Goal: Transaction & Acquisition: Download file/media

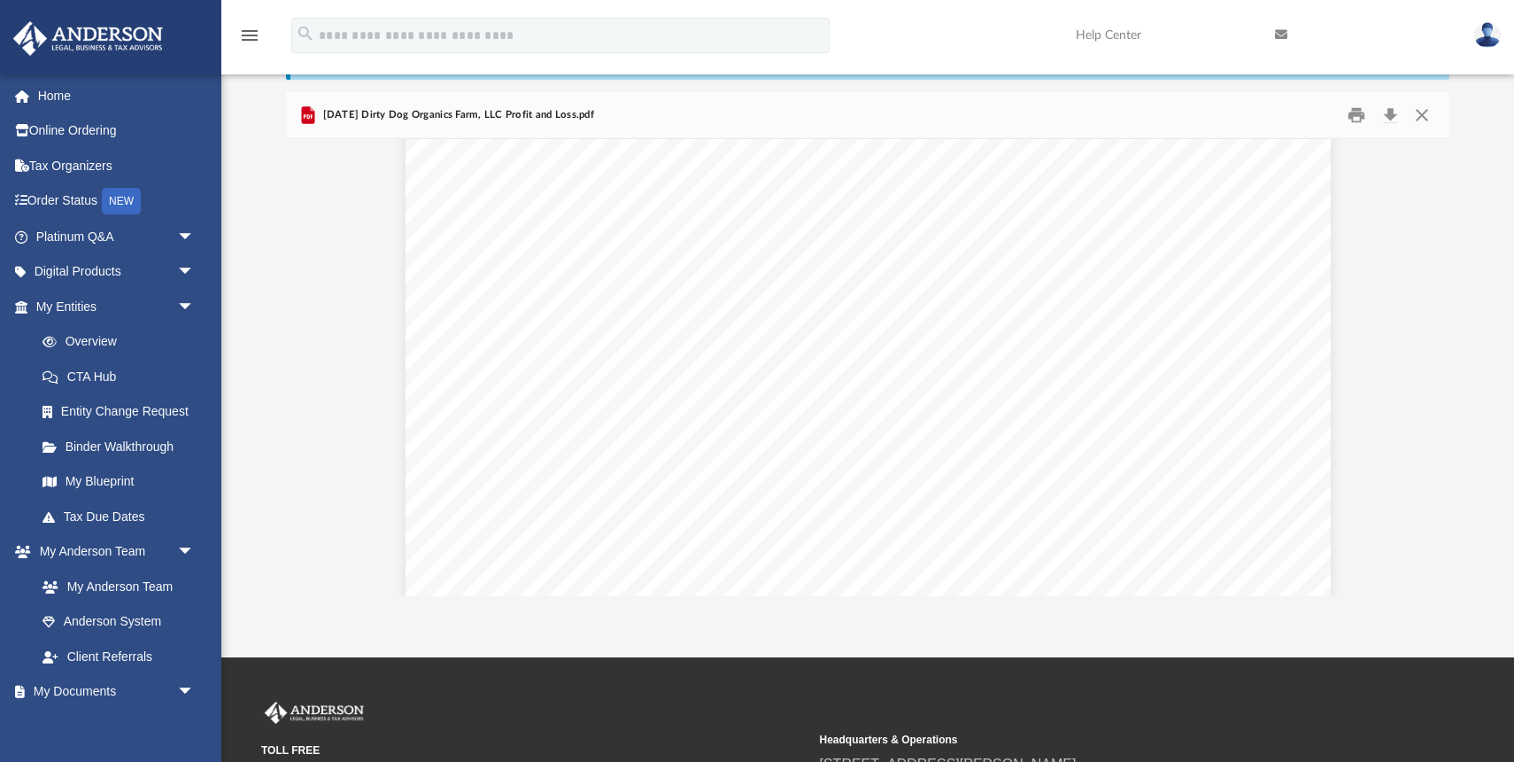
scroll to position [452, 0]
click at [312, 367] on button "Preview" at bounding box center [305, 368] width 39 height 50
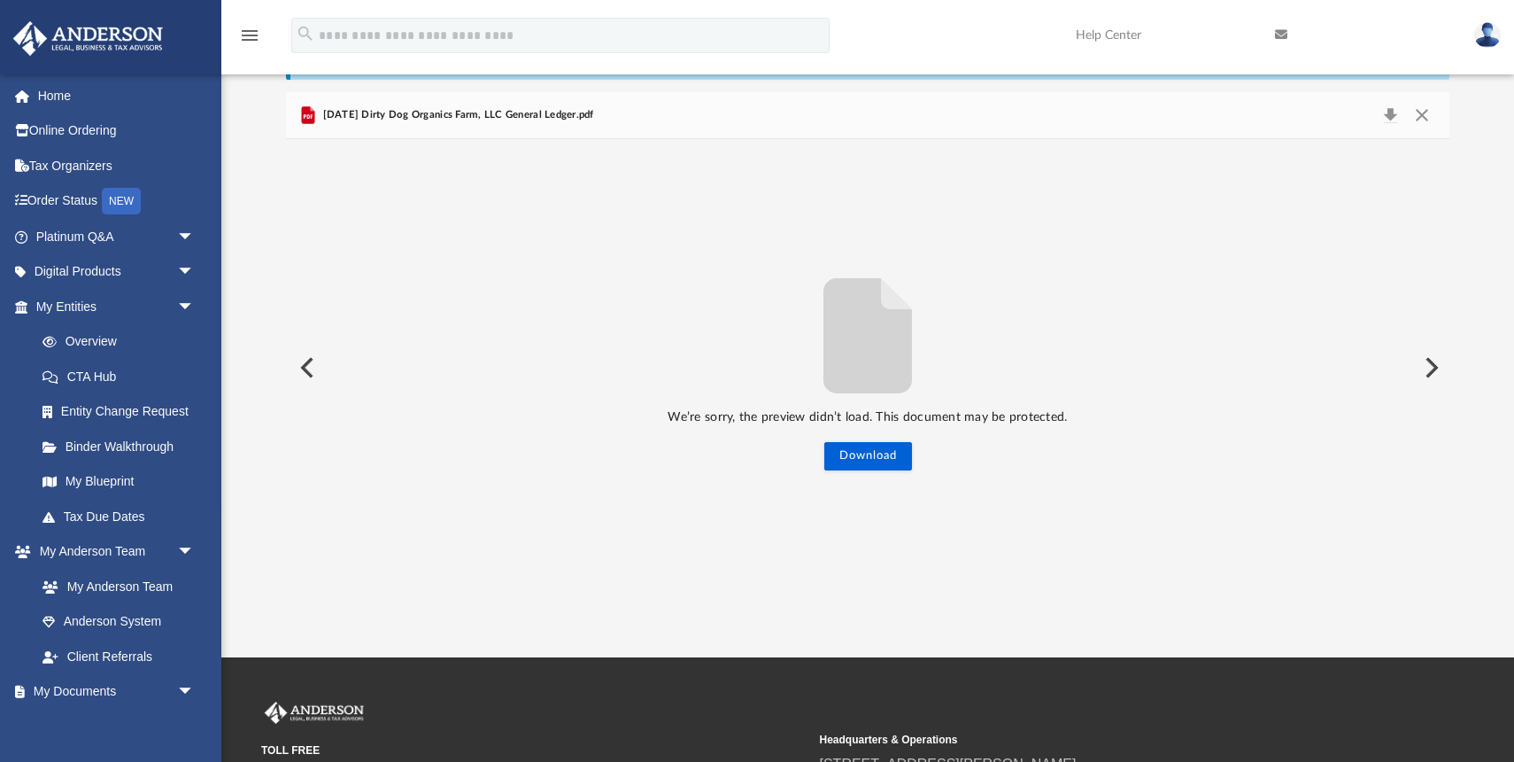
click at [305, 373] on button "Preview" at bounding box center [305, 368] width 39 height 50
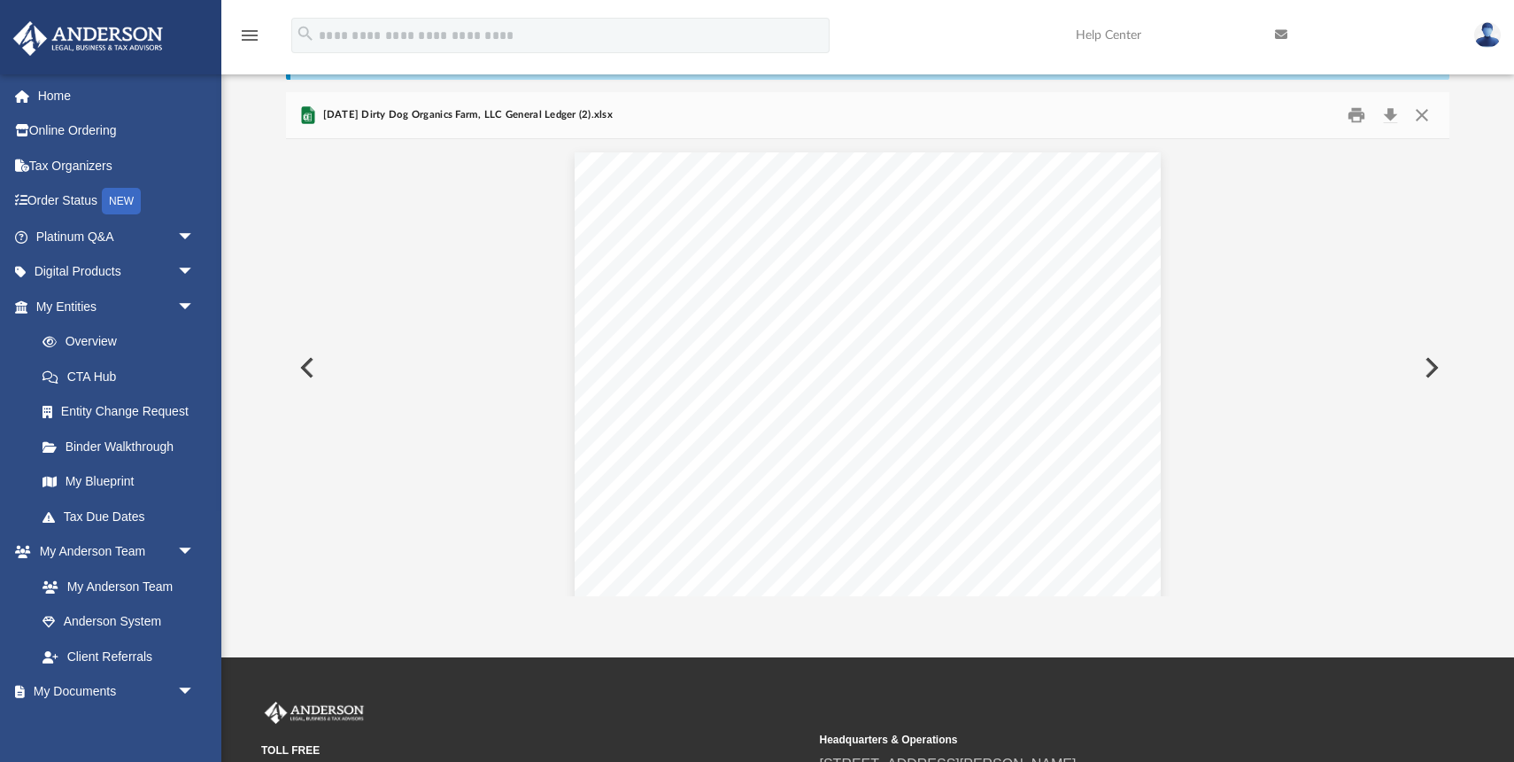
click at [315, 366] on button "Preview" at bounding box center [305, 368] width 39 height 50
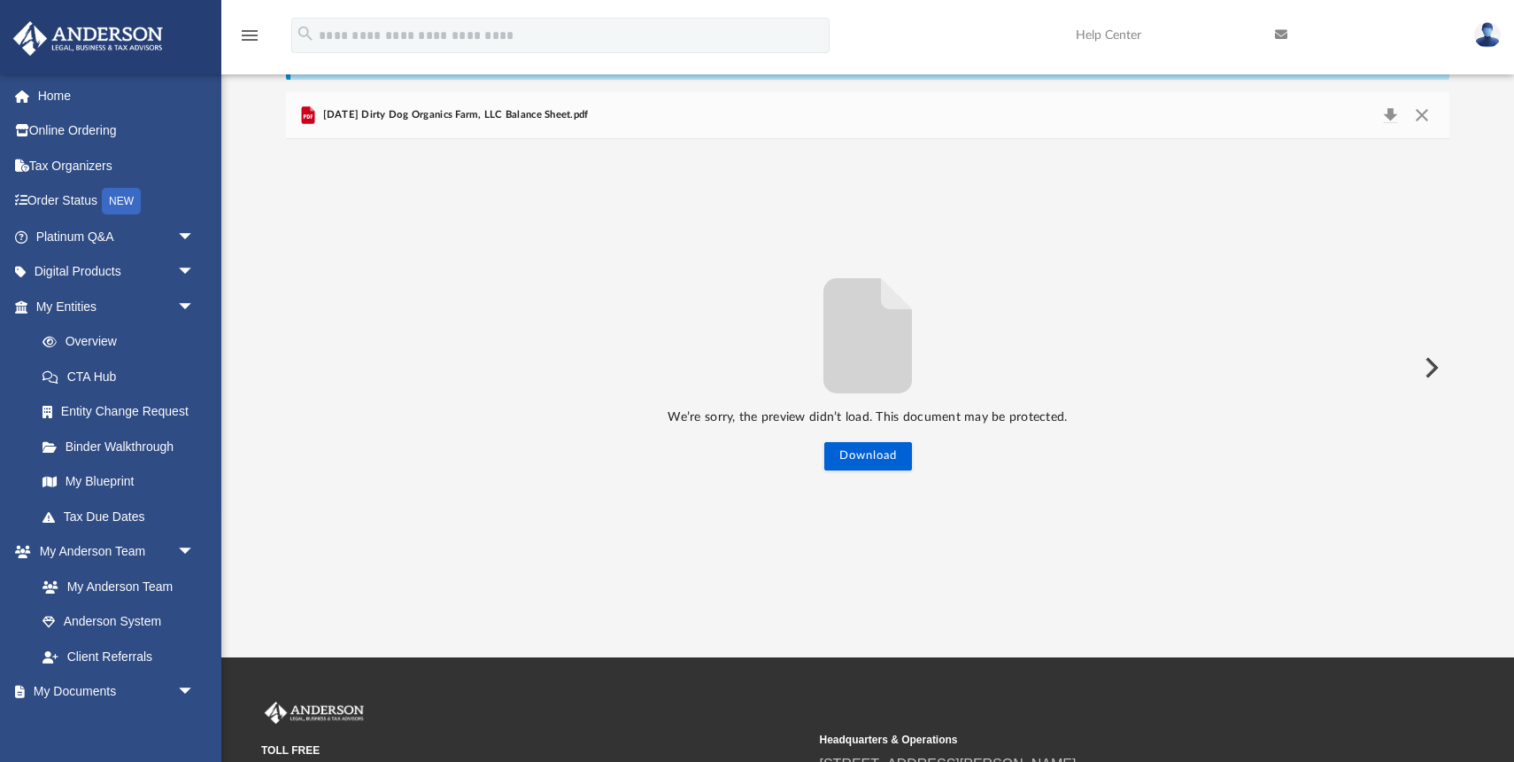
click at [1434, 360] on button "Preview" at bounding box center [1430, 368] width 39 height 50
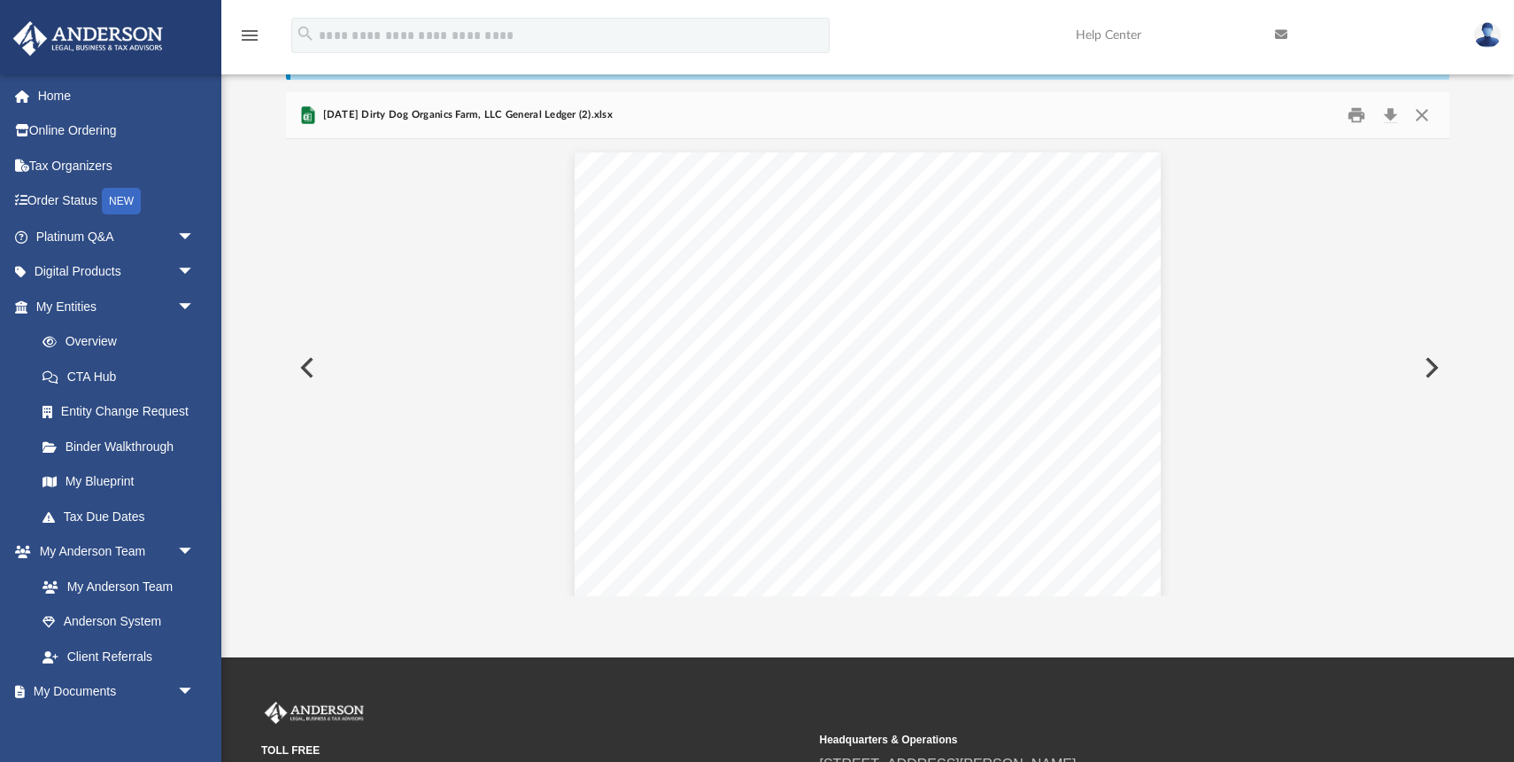
click at [1434, 363] on button "Preview" at bounding box center [1430, 368] width 39 height 50
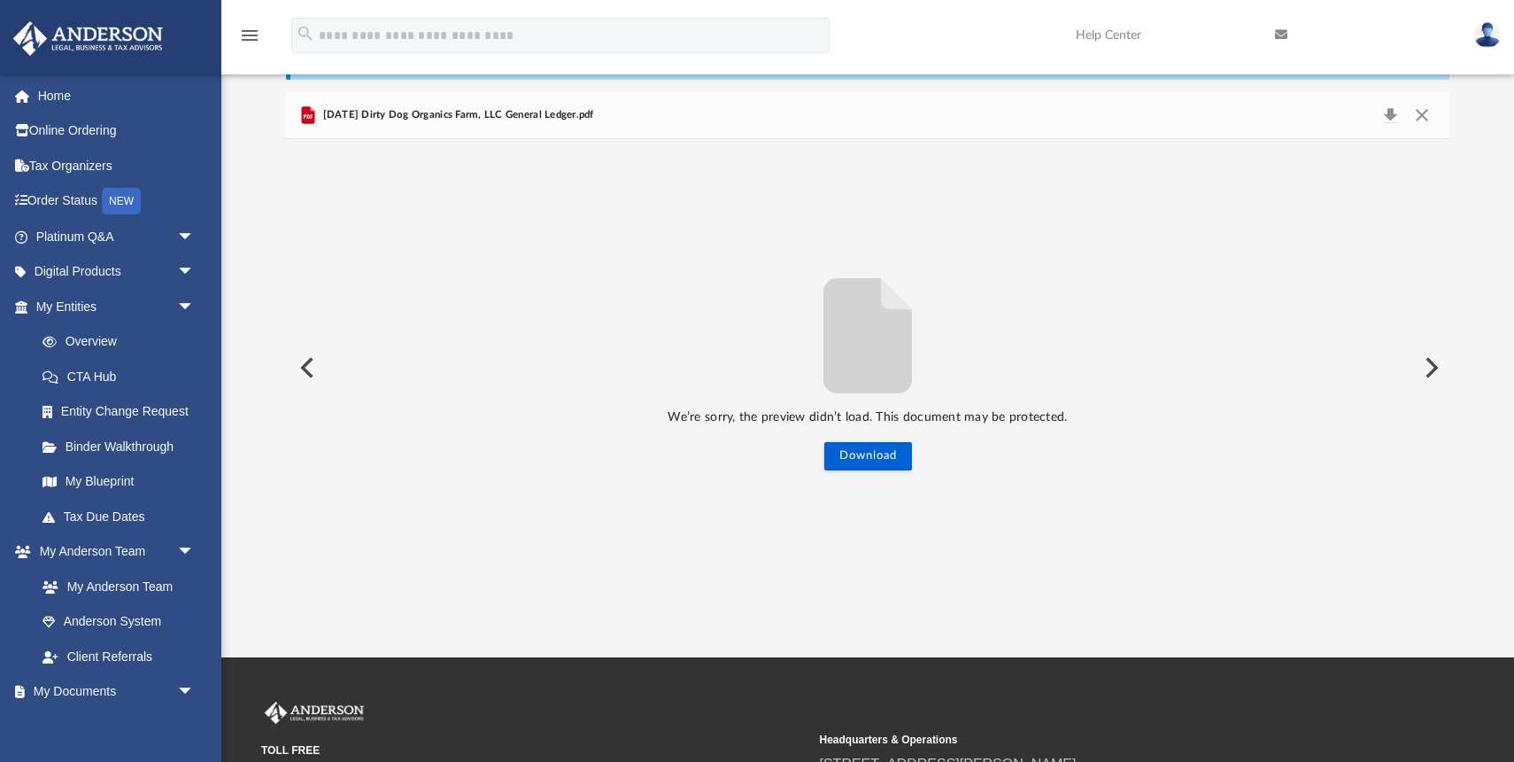
click at [1432, 369] on button "Preview" at bounding box center [1430, 368] width 39 height 50
click at [307, 367] on button "Preview" at bounding box center [305, 368] width 39 height 50
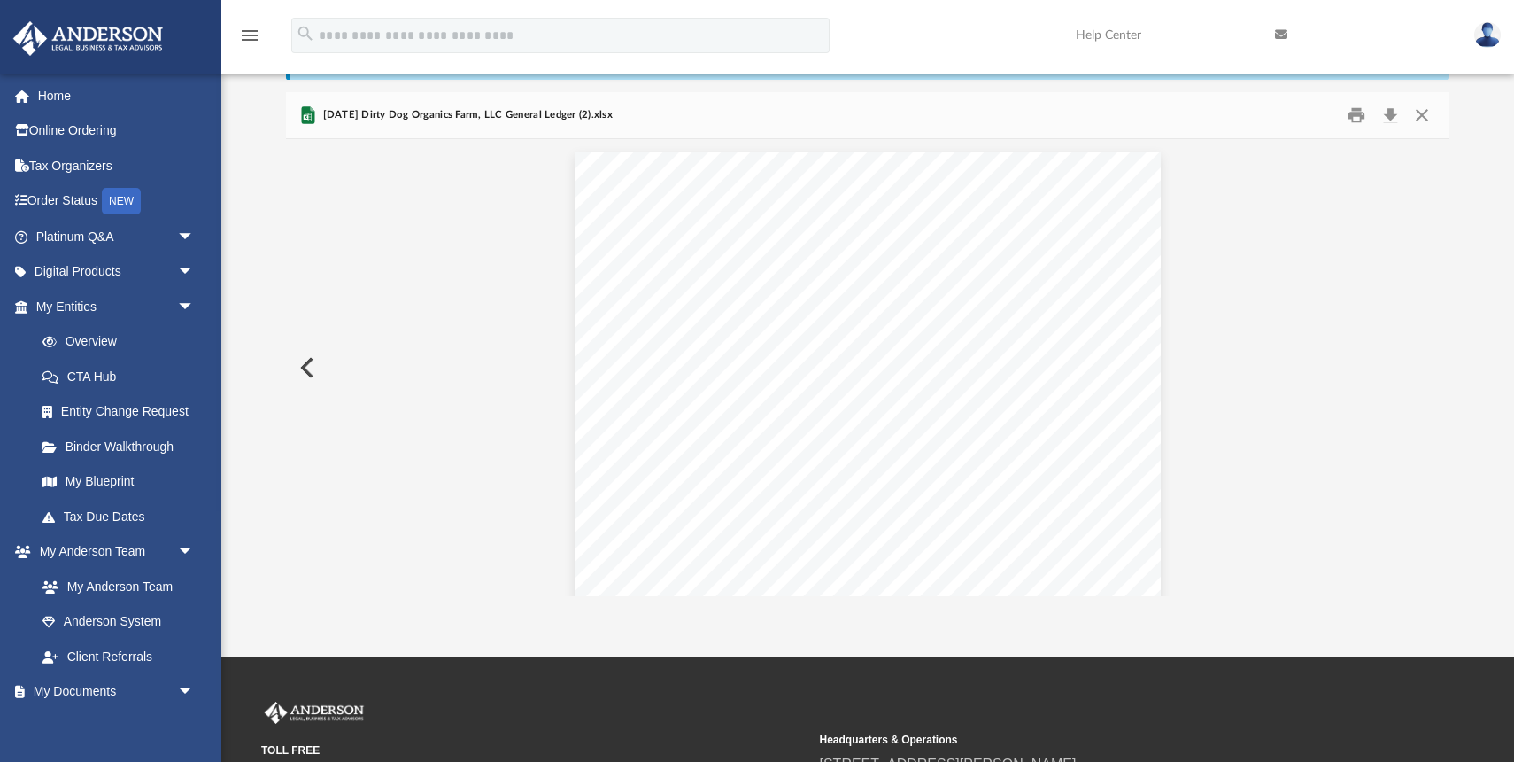
click at [307, 367] on button "Preview" at bounding box center [305, 368] width 39 height 50
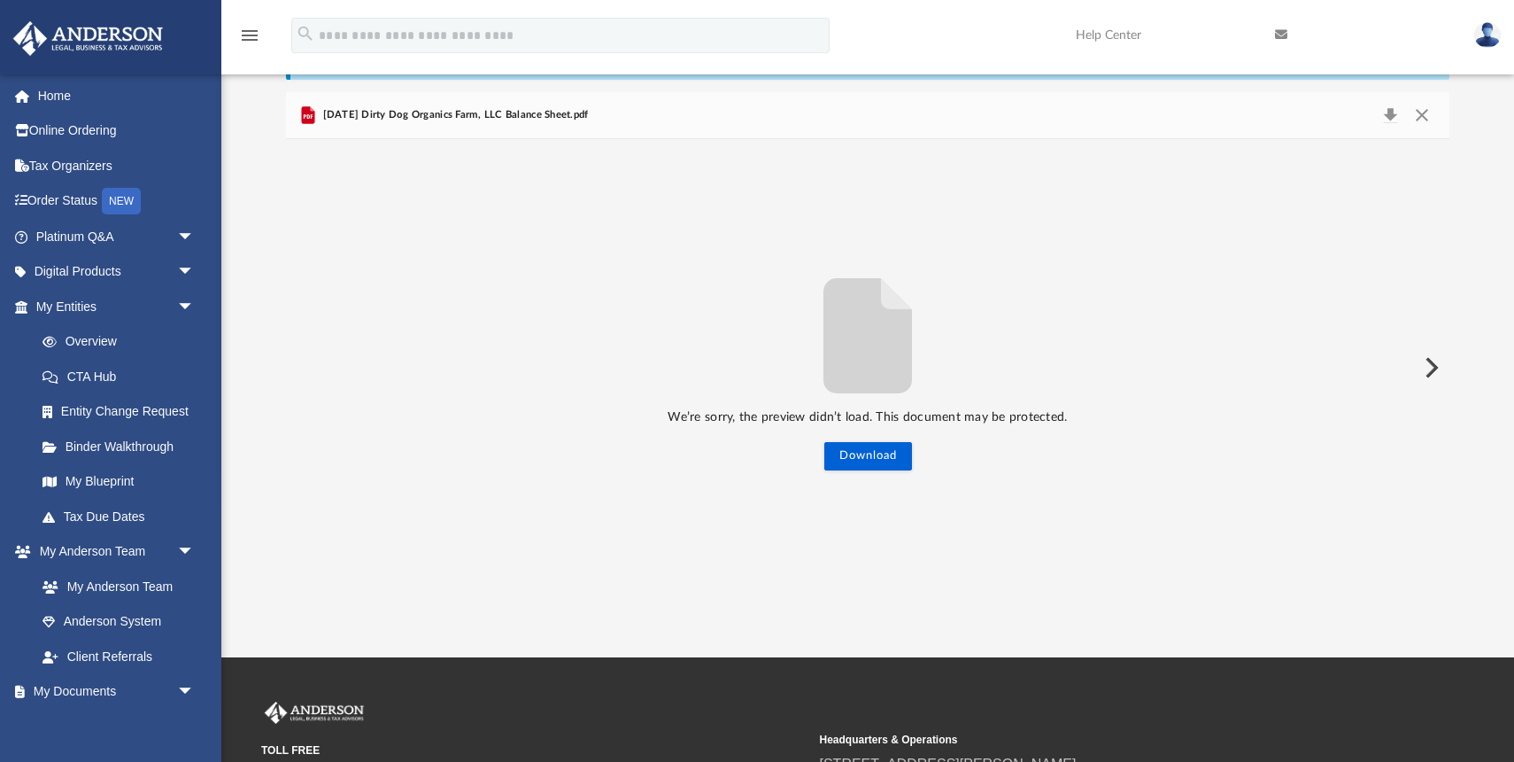
click at [1428, 367] on button "Preview" at bounding box center [1430, 368] width 39 height 50
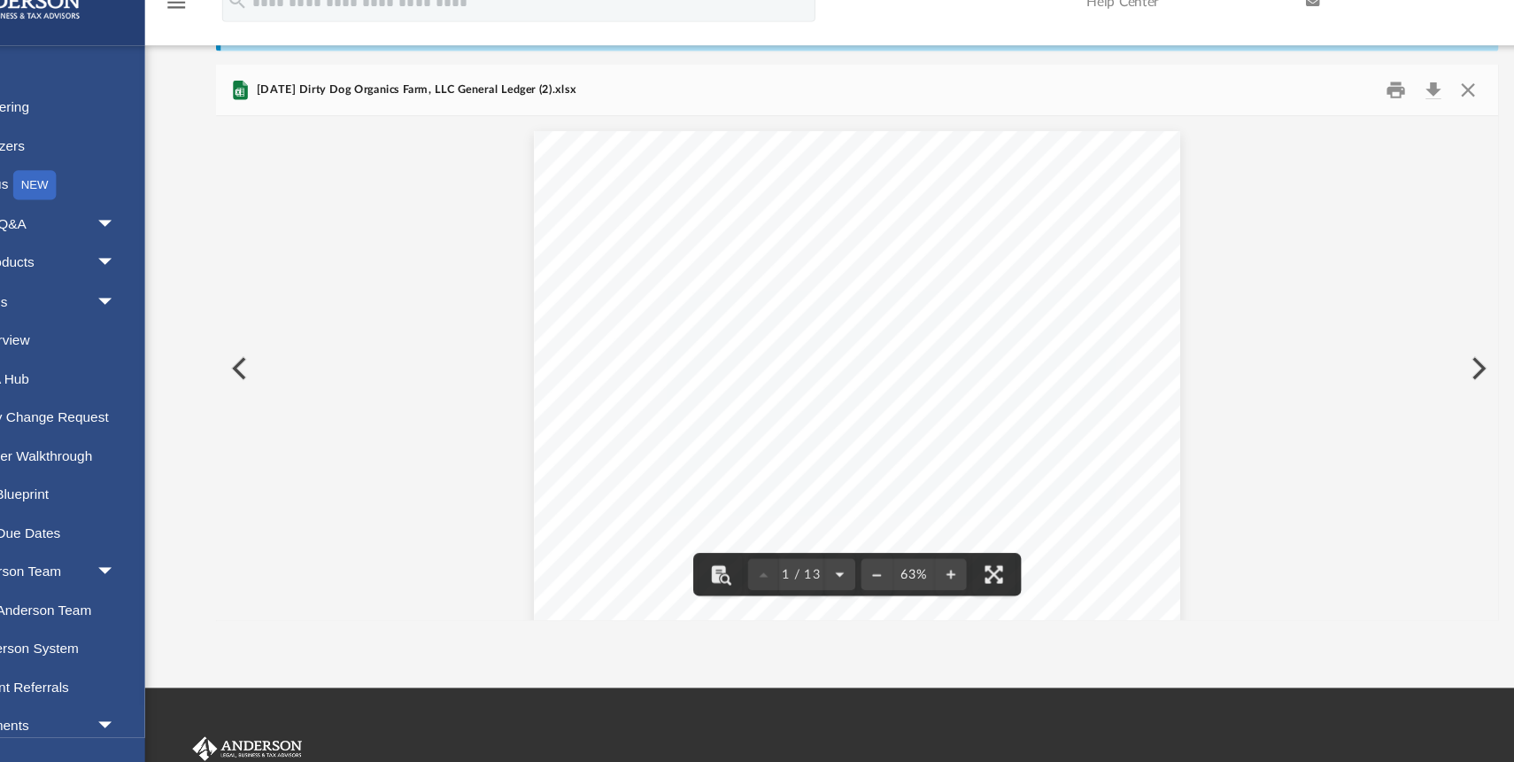
click at [1428, 374] on button "Preview" at bounding box center [1430, 368] width 39 height 50
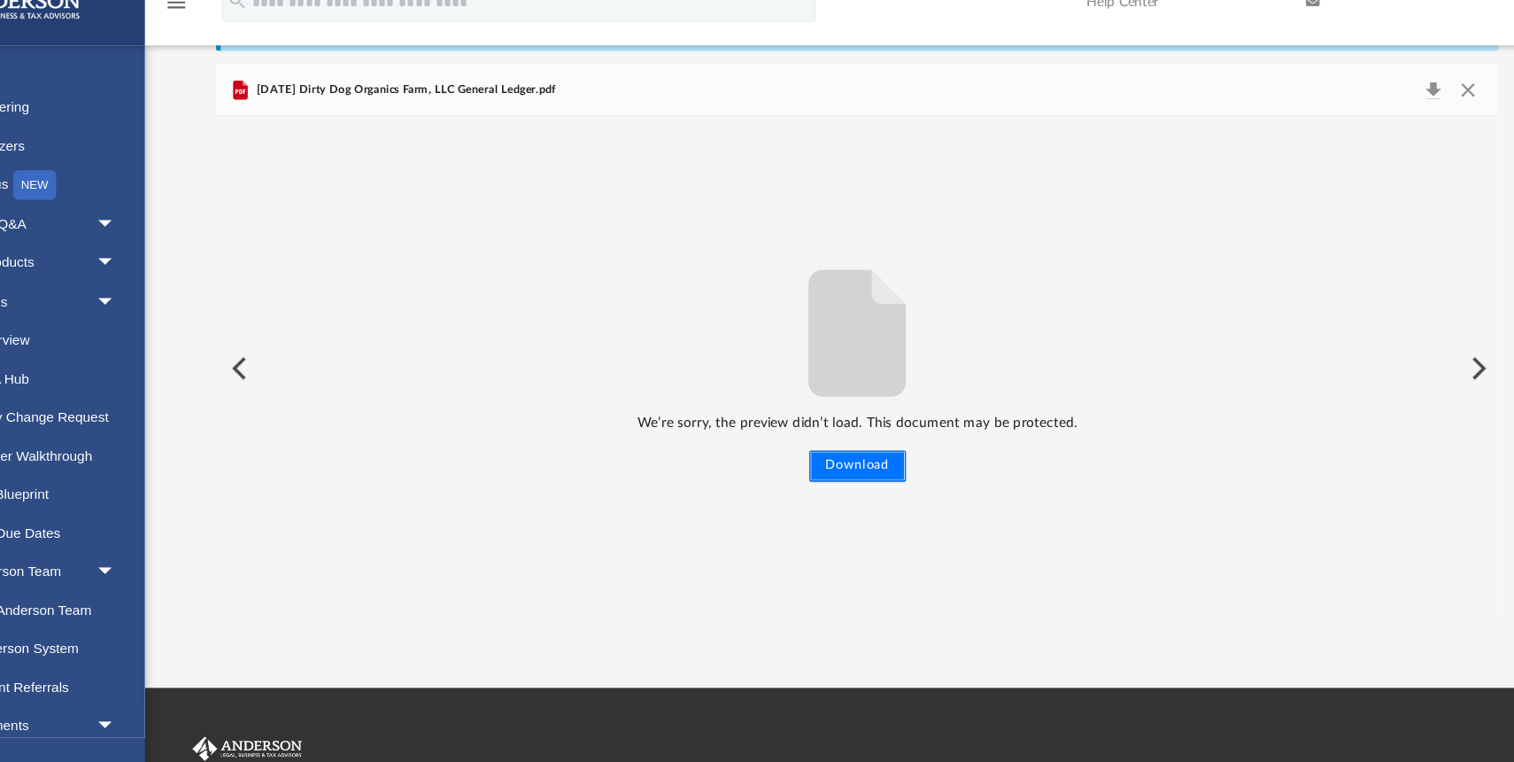
click at [853, 453] on button "Download" at bounding box center [868, 456] width 88 height 28
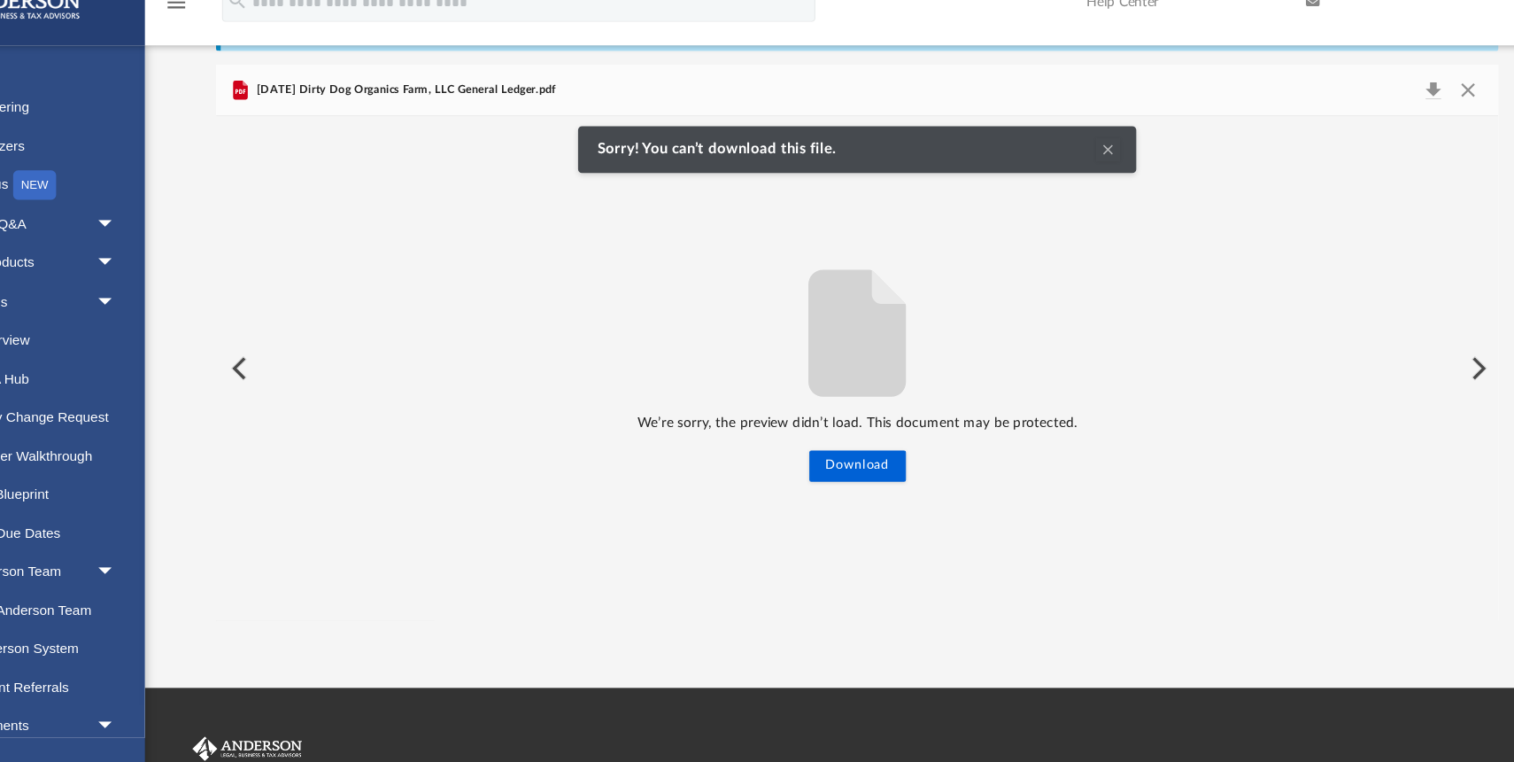
click at [1007, 464] on div "We’re sorry, the preview didn’t load. This document may be protected. Download" at bounding box center [868, 367] width 1164 height 205
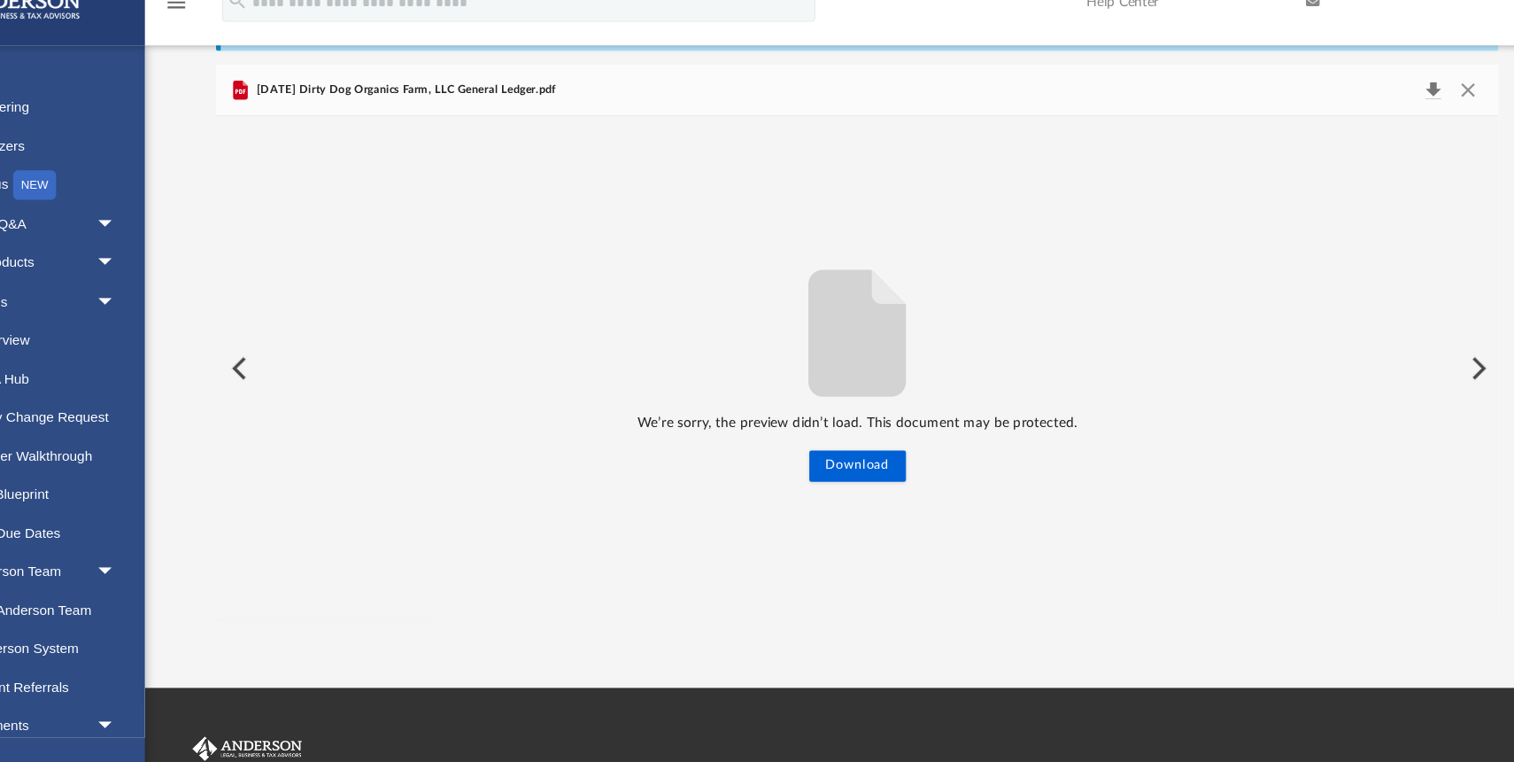
click at [1390, 112] on button "Download" at bounding box center [1390, 115] width 32 height 25
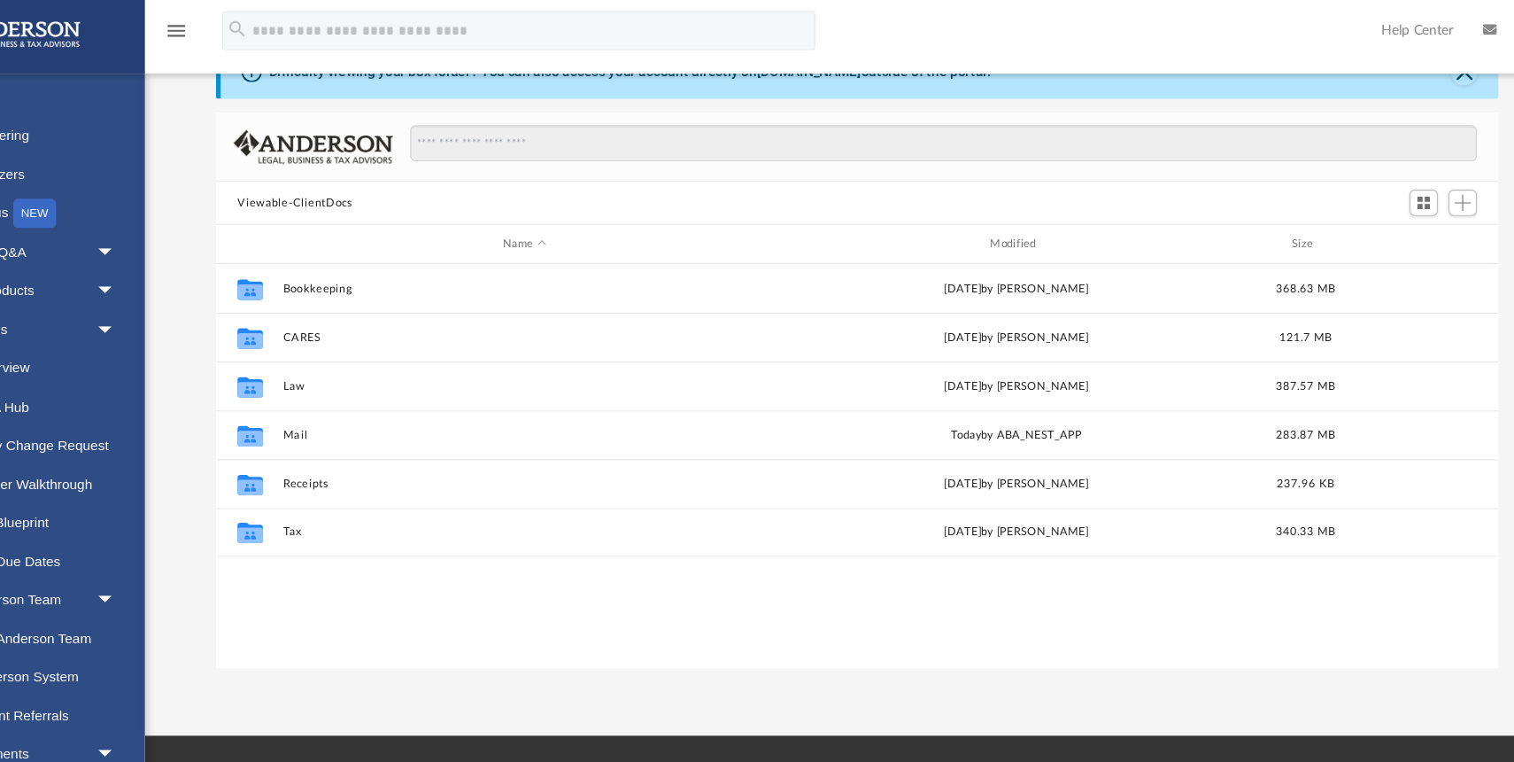
scroll to position [402, 1164]
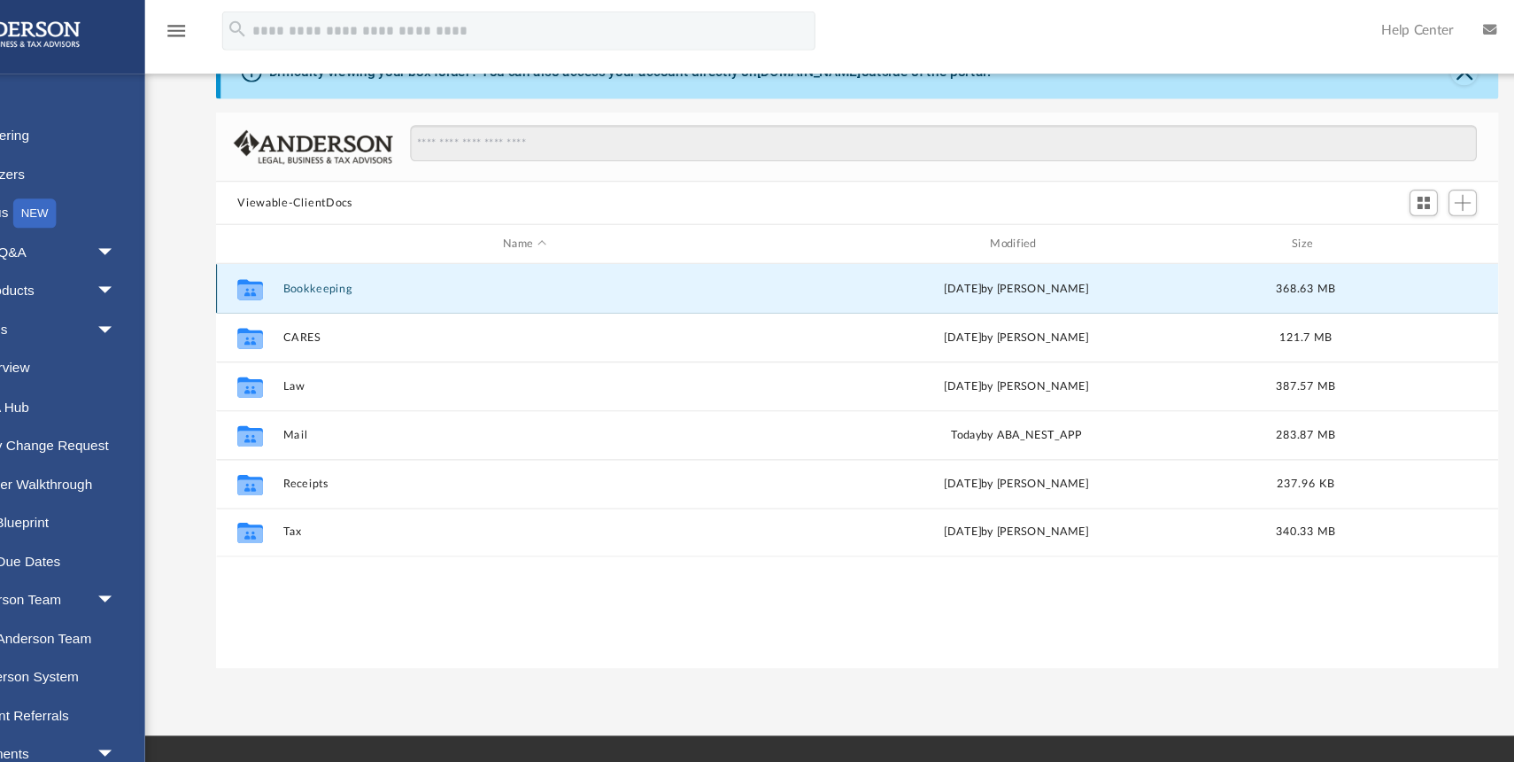
click at [387, 267] on button "Bookkeeping" at bounding box center [566, 270] width 438 height 12
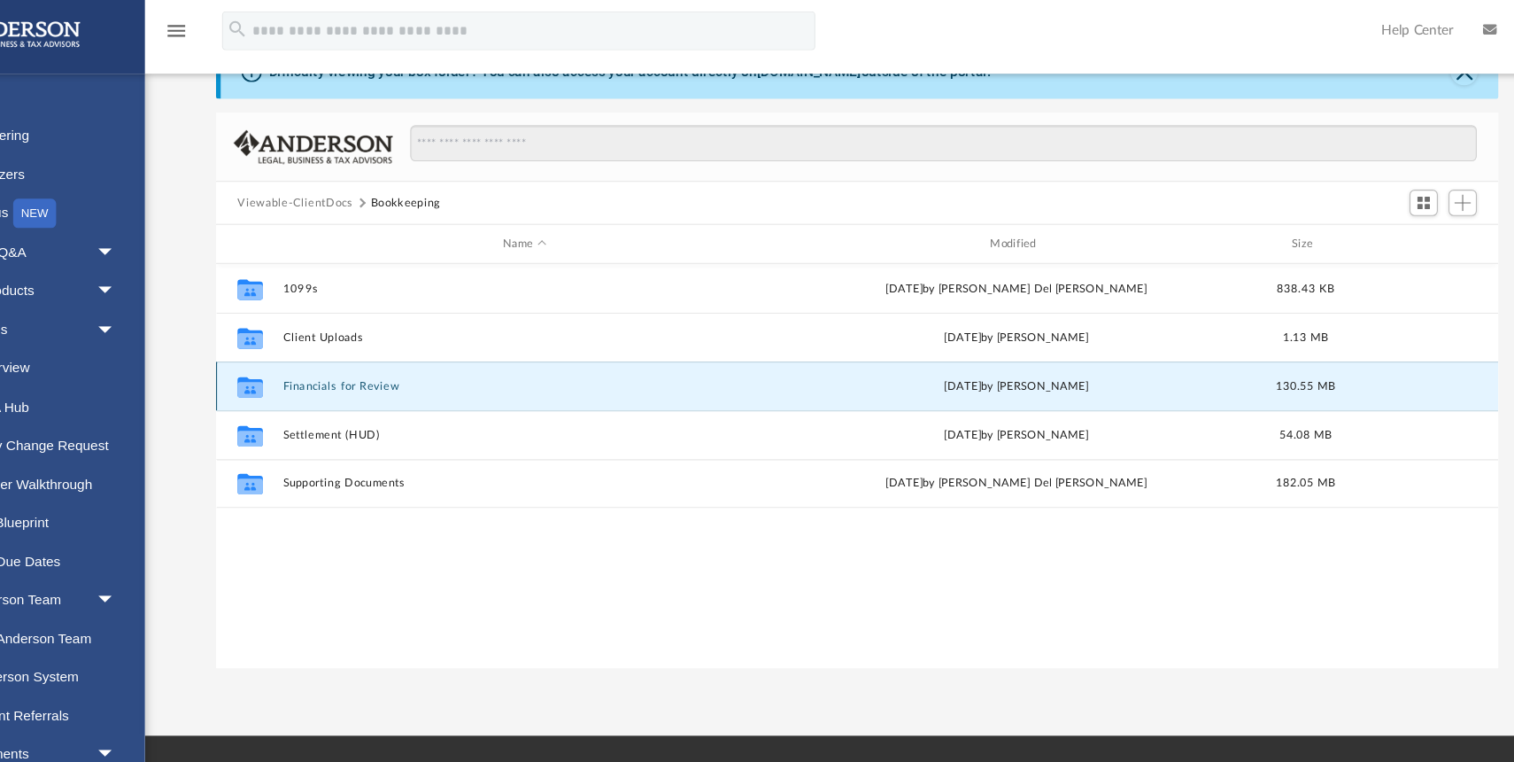
click at [400, 356] on button "Financials for Review" at bounding box center [566, 358] width 438 height 12
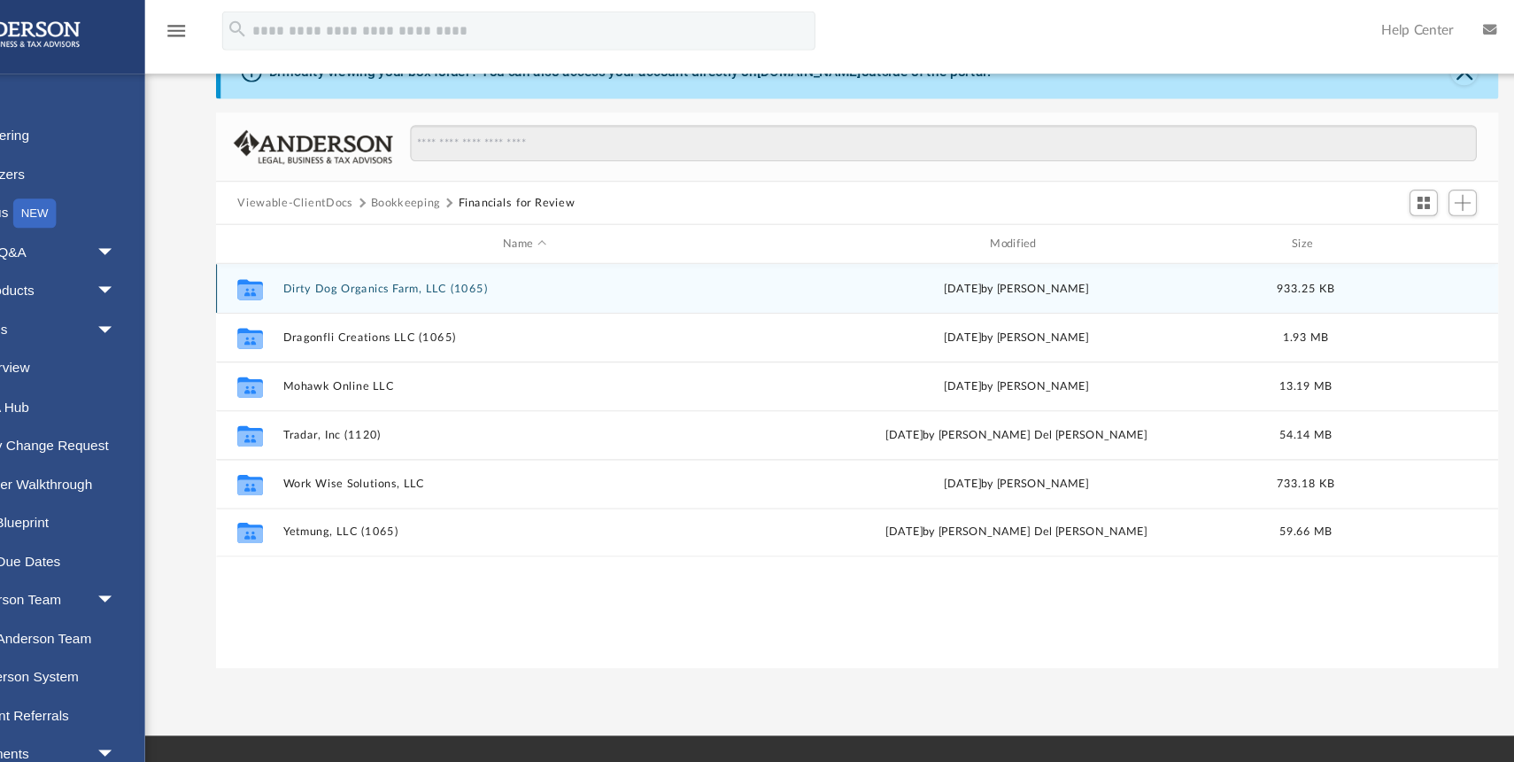
click at [446, 272] on button "Dirty Dog Organics Farm, LLC (1065)" at bounding box center [566, 270] width 438 height 12
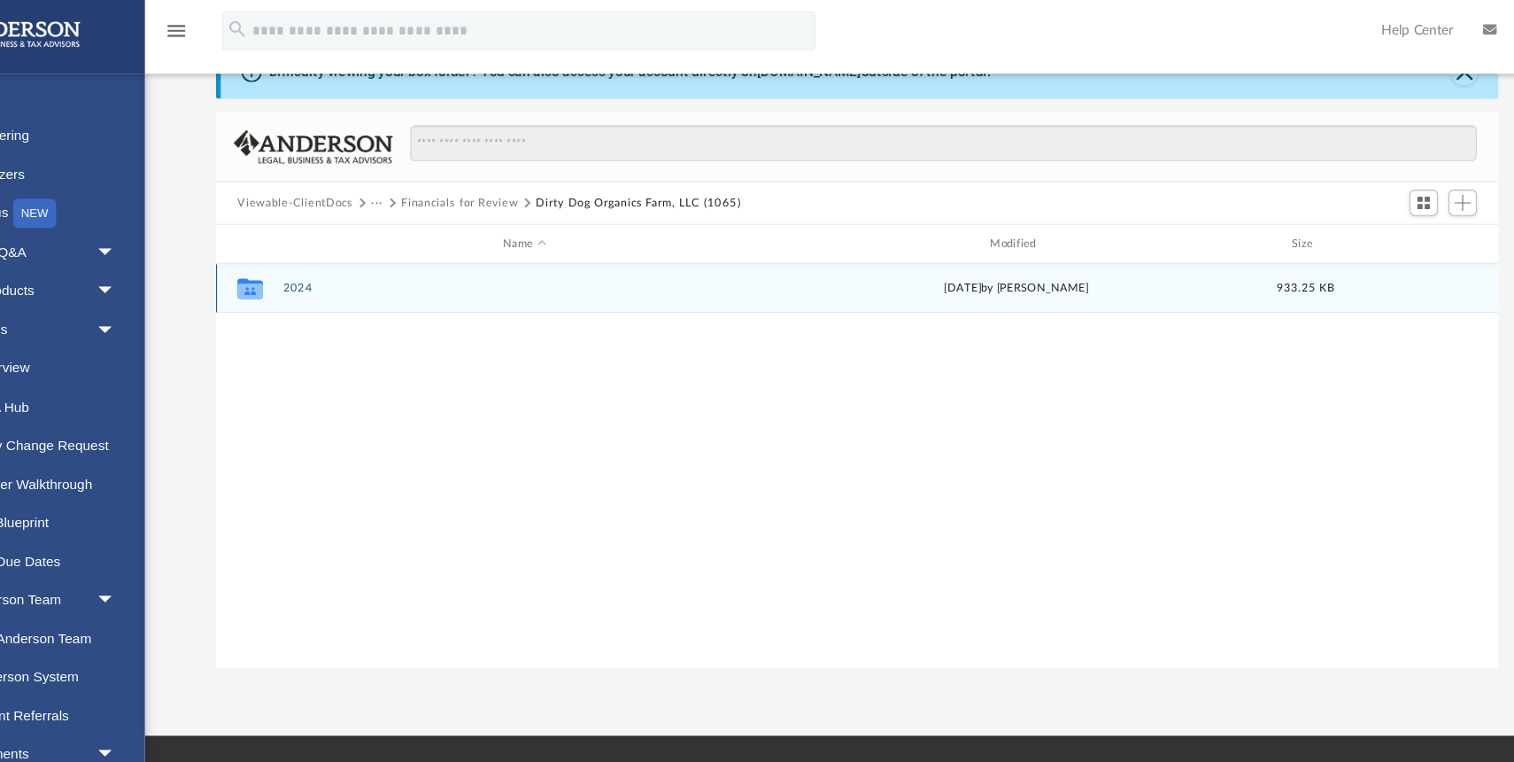
click at [364, 269] on button "2024" at bounding box center [566, 269] width 438 height 12
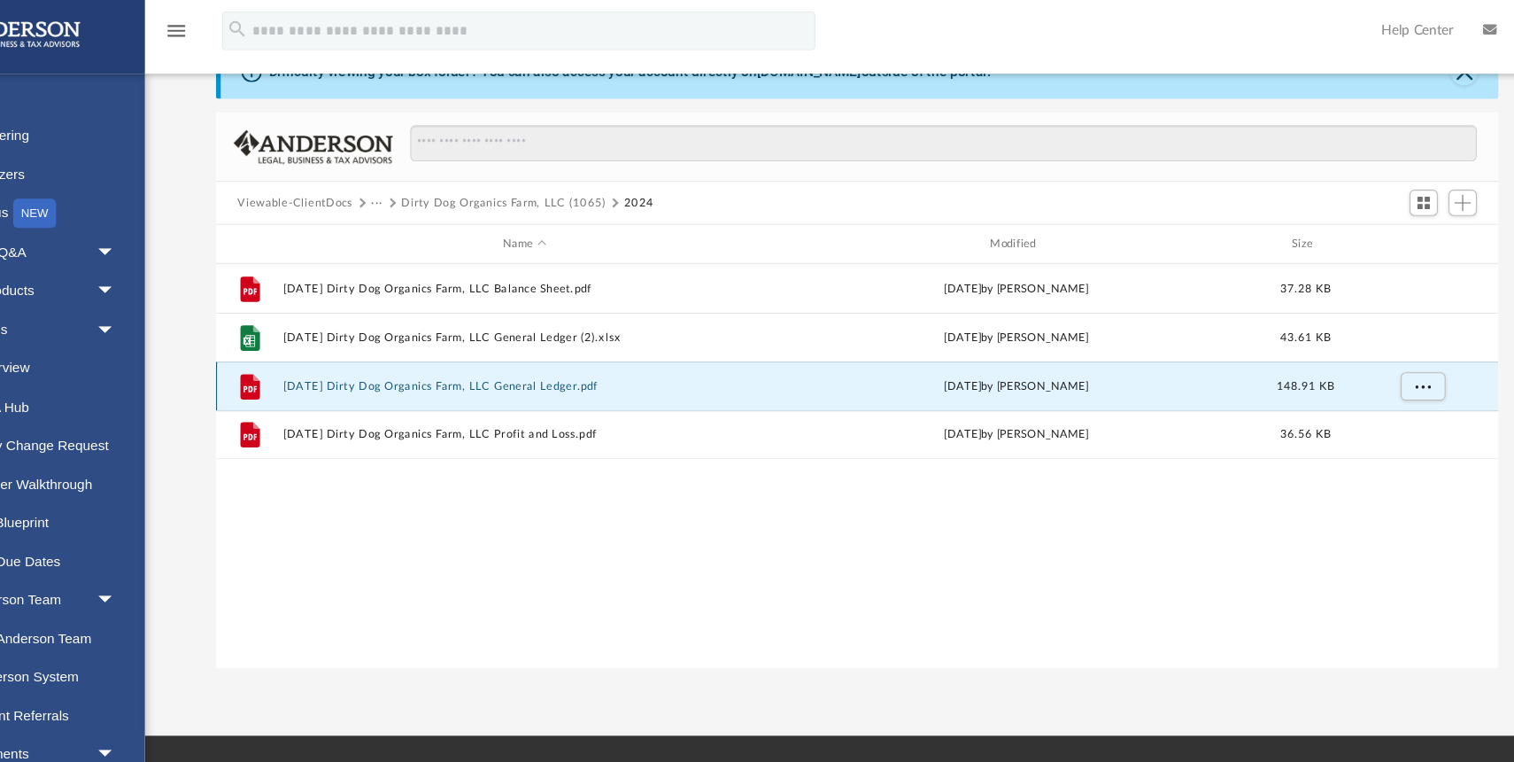
click at [552, 354] on button "[DATE] Dirty Dog Organics Farm, LLC General Ledger.pdf" at bounding box center [566, 358] width 438 height 12
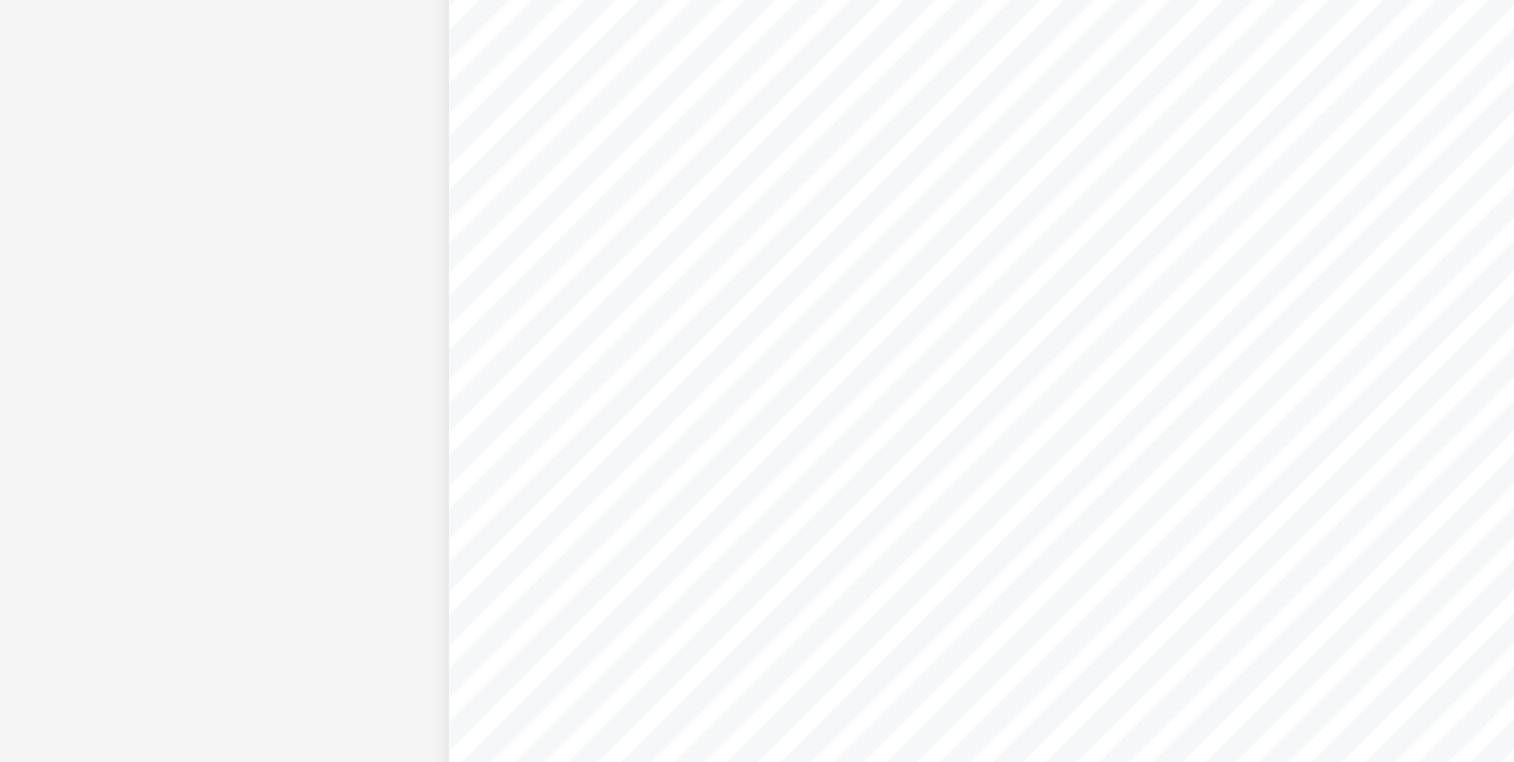
scroll to position [19183, 0]
